Goal: Information Seeking & Learning: Understand process/instructions

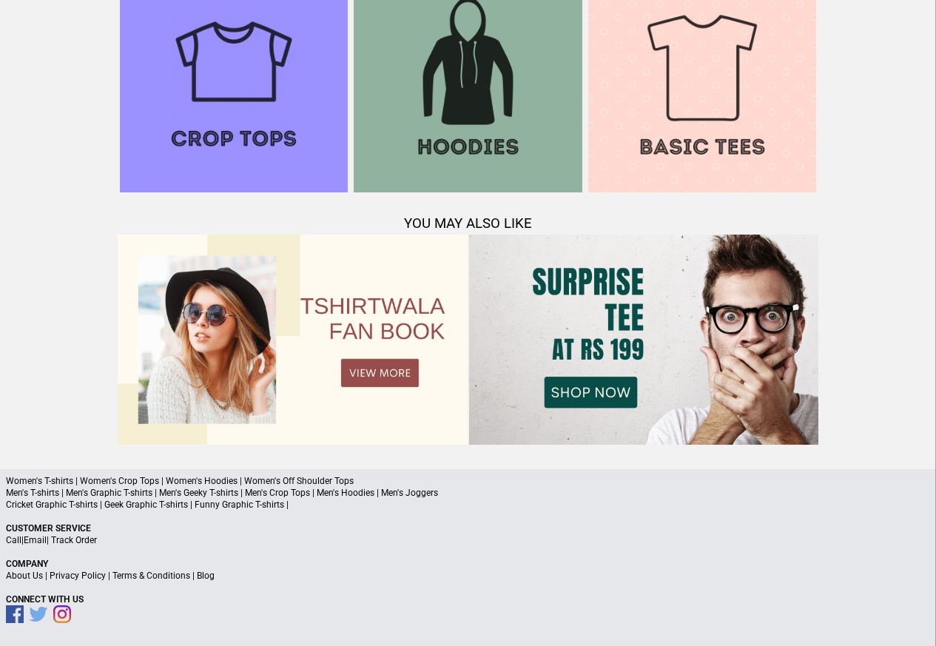
scroll to position [1427, 0]
click at [168, 575] on link "Terms & Conditions" at bounding box center [151, 575] width 78 height 10
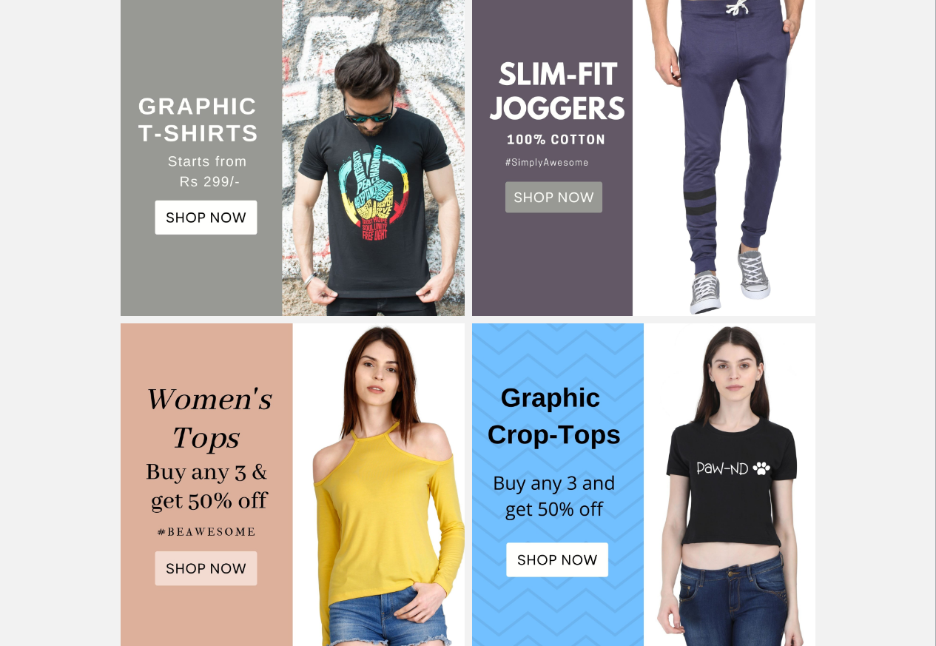
scroll to position [621, 0]
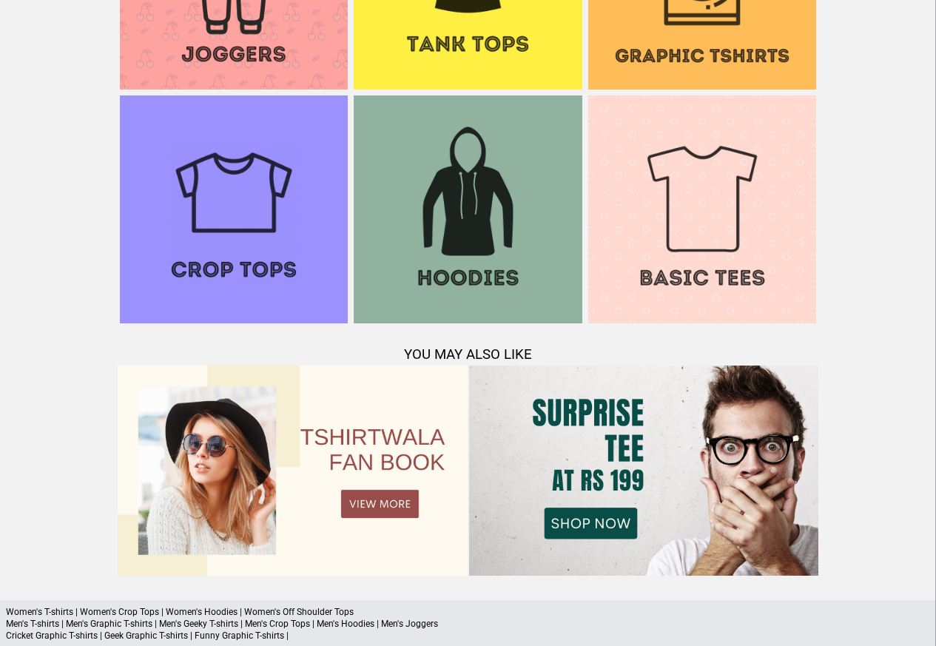
scroll to position [1552, 0]
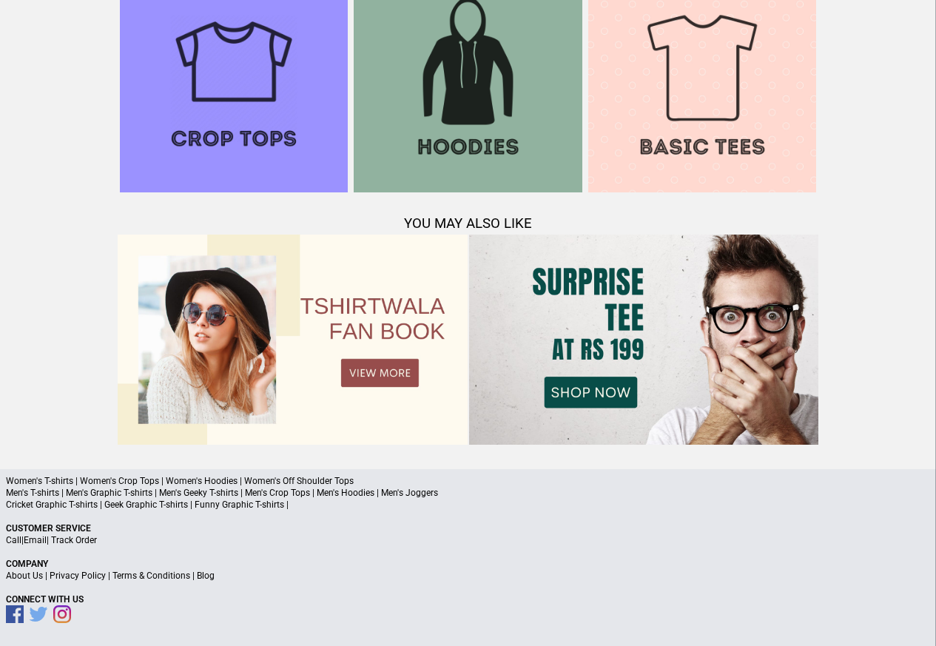
click at [89, 577] on link "Privacy Policy" at bounding box center [78, 575] width 56 height 10
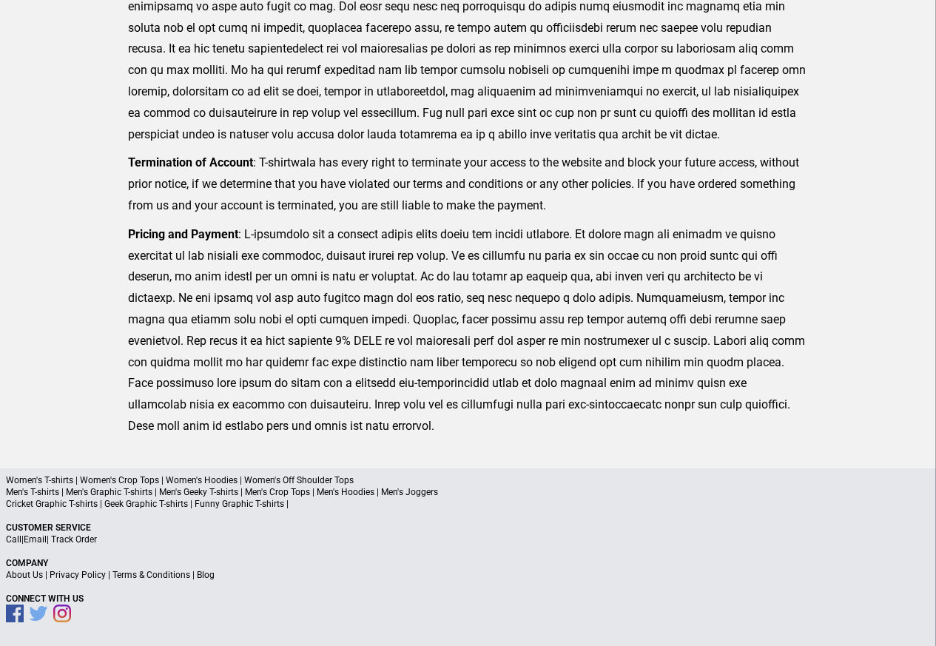
scroll to position [341, 0]
